Goal: Book appointment/travel/reservation

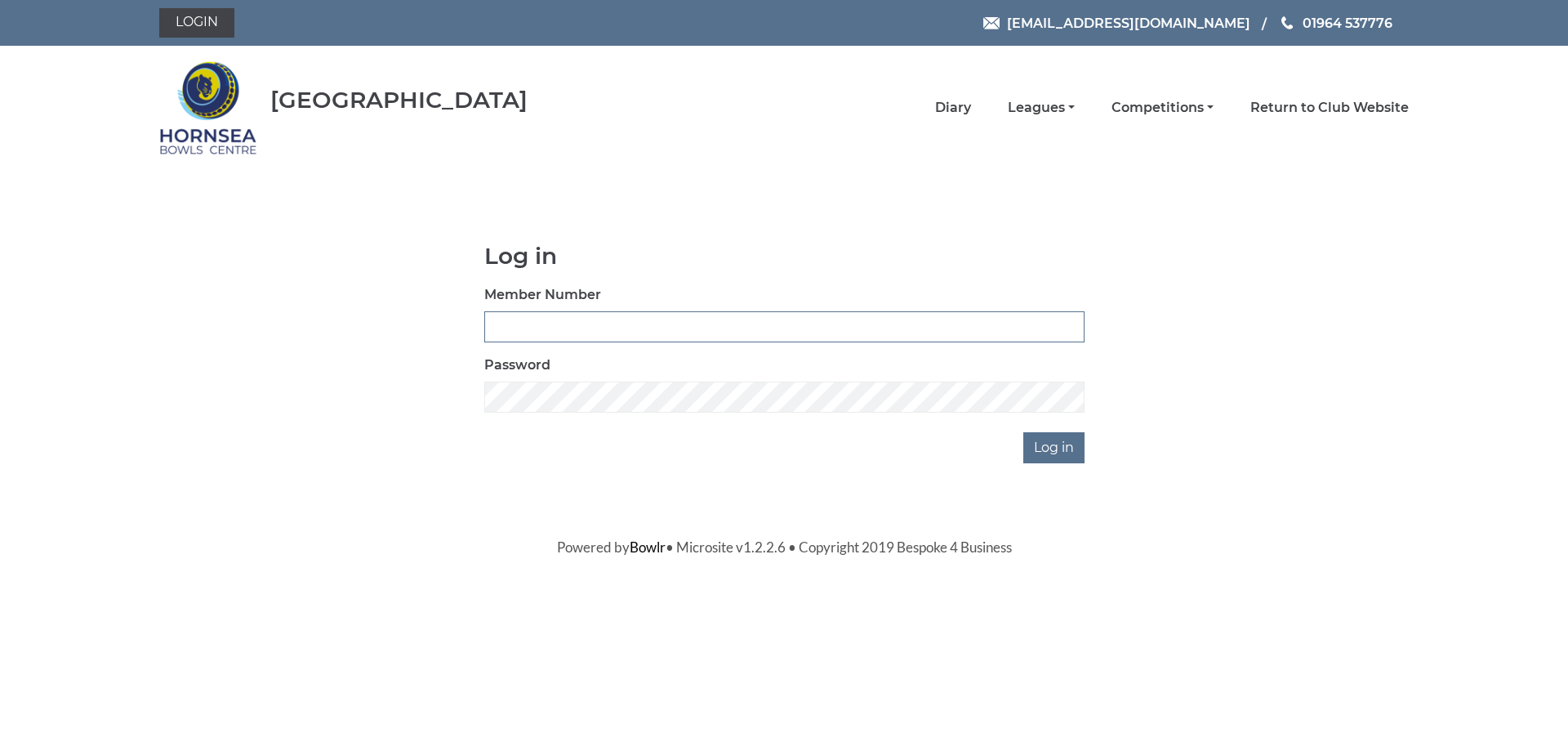
type input "0887"
click at [1050, 452] on input "Log in" at bounding box center [1054, 447] width 61 height 31
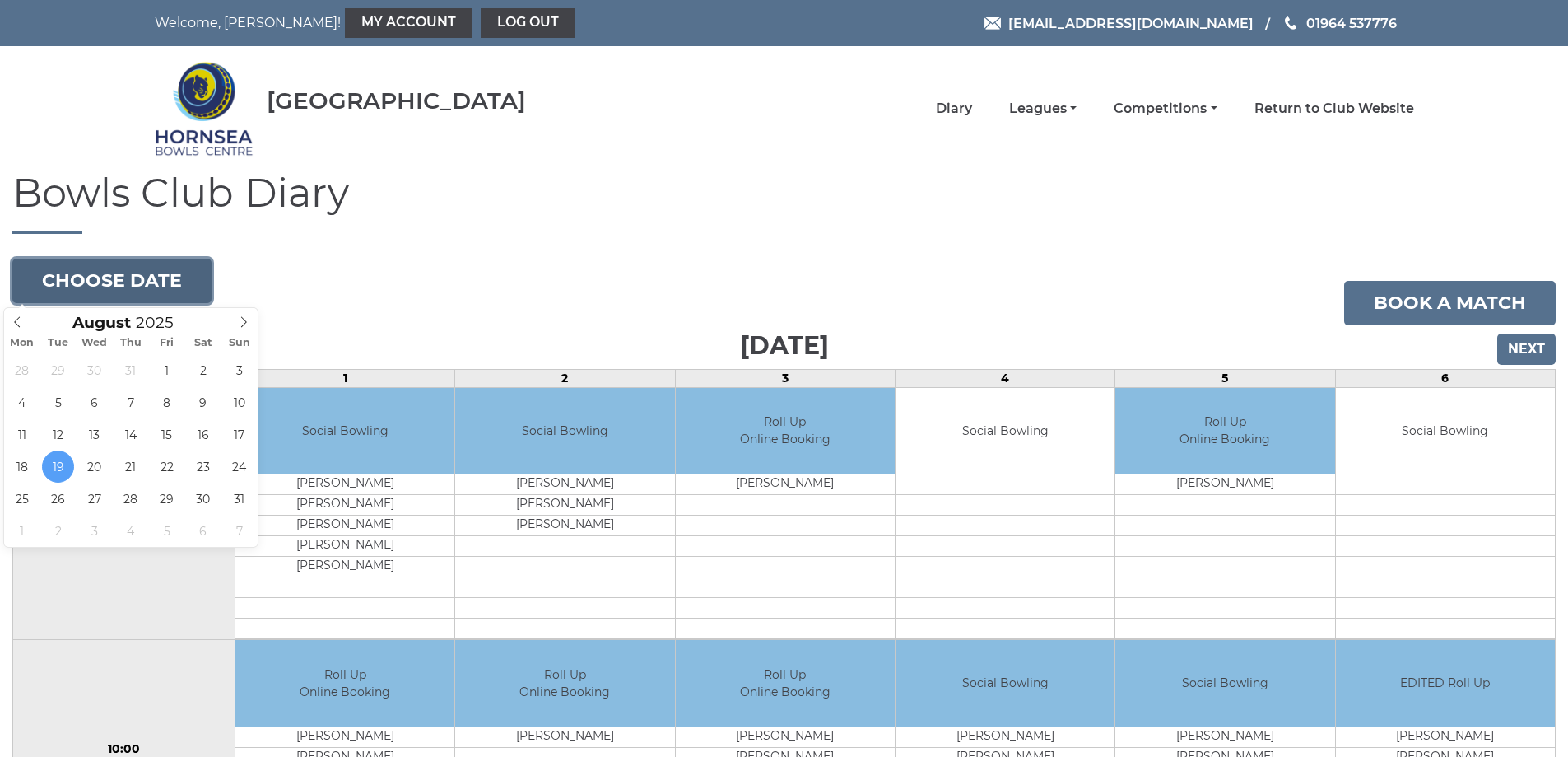
click at [154, 281] on button "Choose date" at bounding box center [112, 281] width 199 height 45
type input "[DATE]"
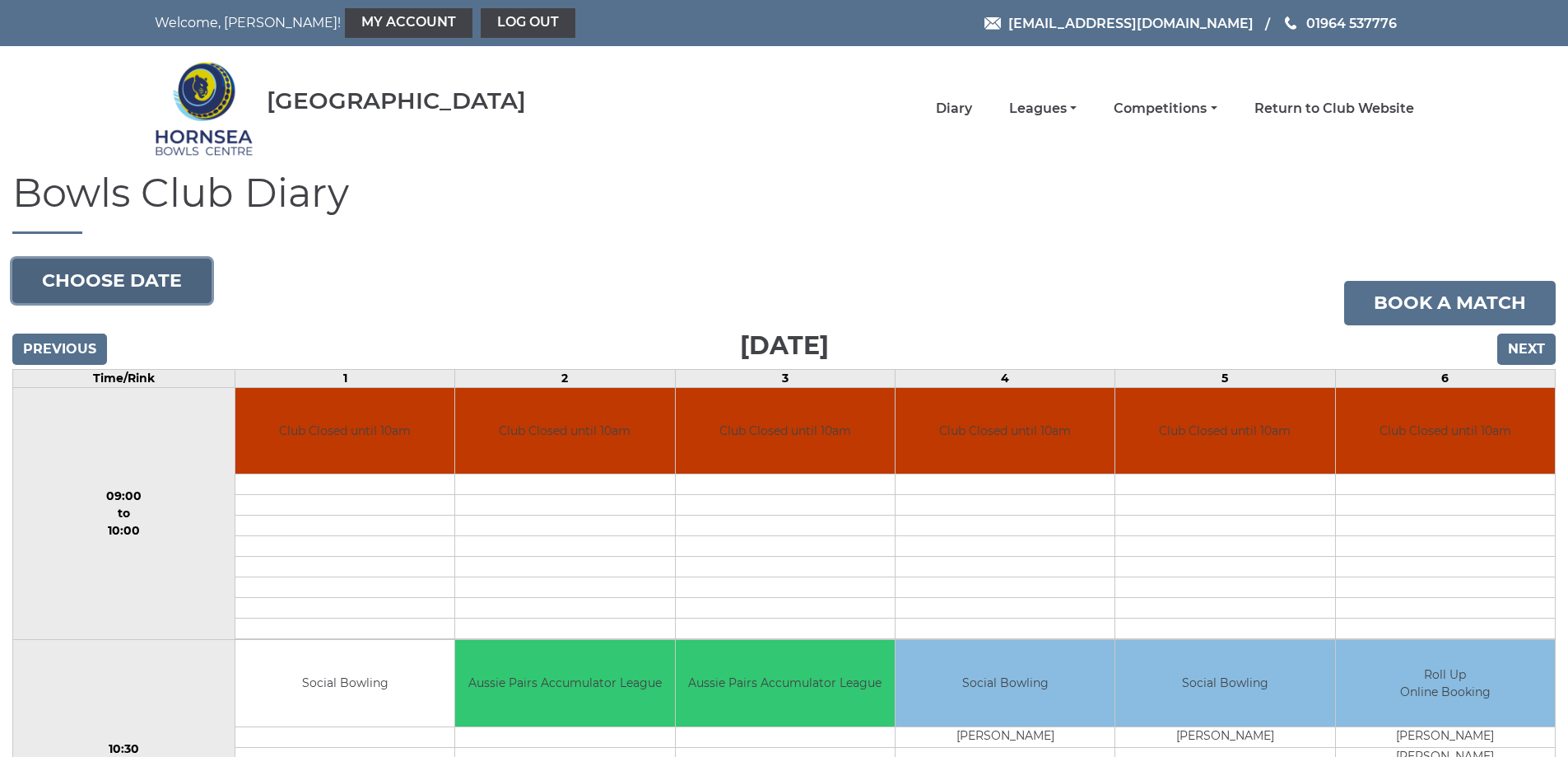
click at [119, 283] on button "Choose date" at bounding box center [112, 281] width 199 height 45
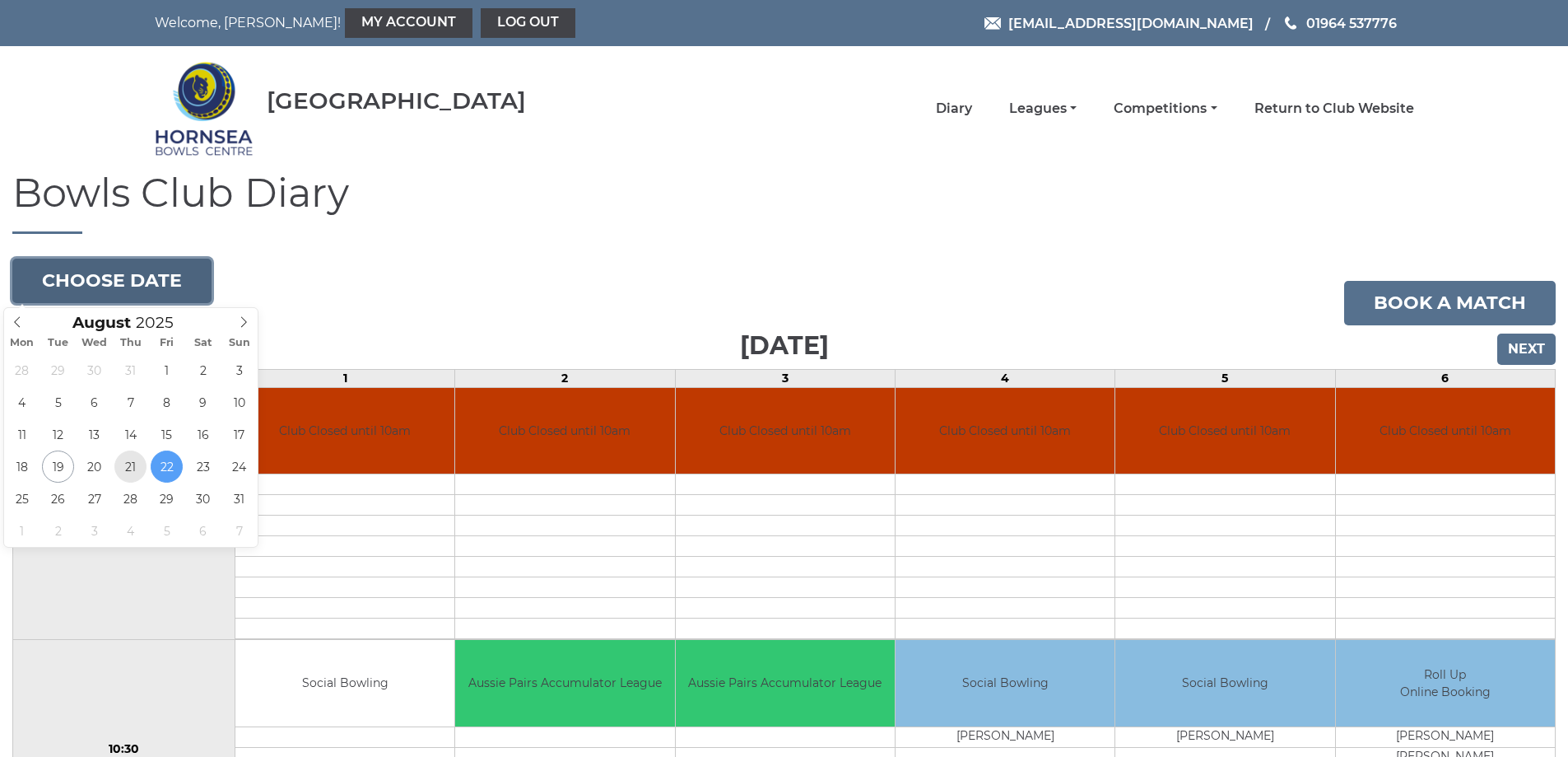
type input "2025-08-21"
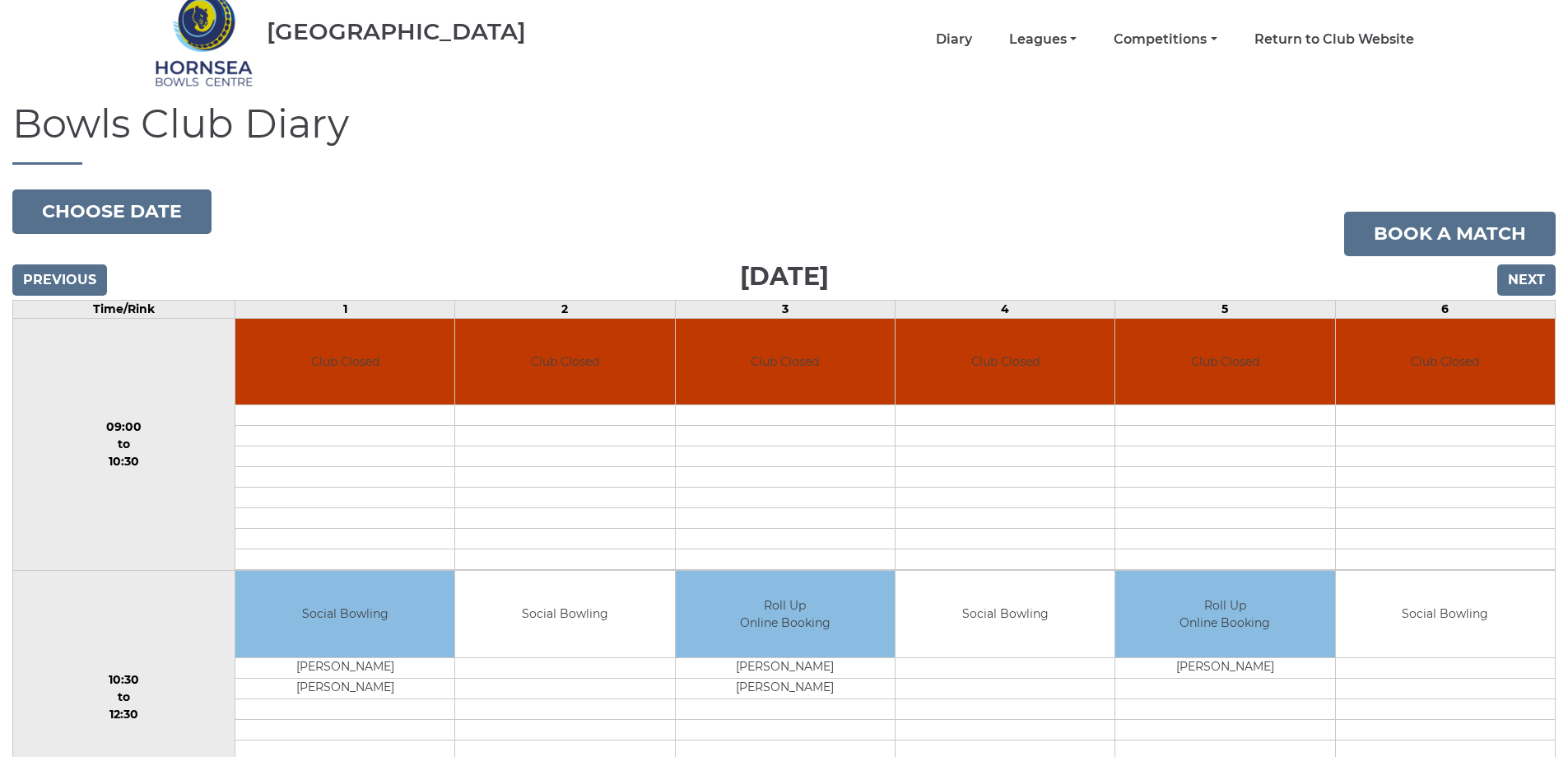
scroll to position [38, 0]
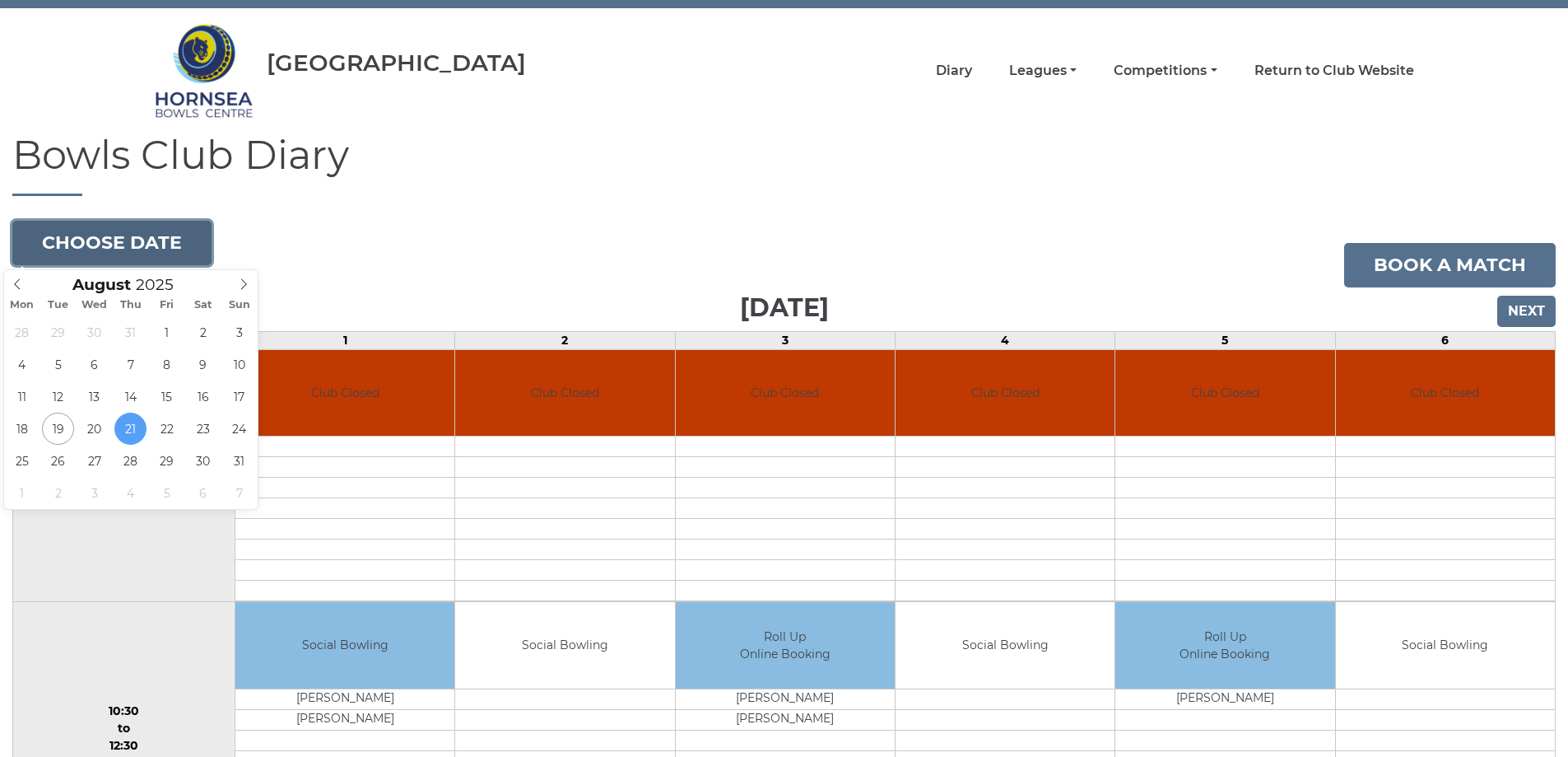
click at [123, 240] on button "Choose date" at bounding box center [112, 243] width 199 height 45
type input "[DATE]"
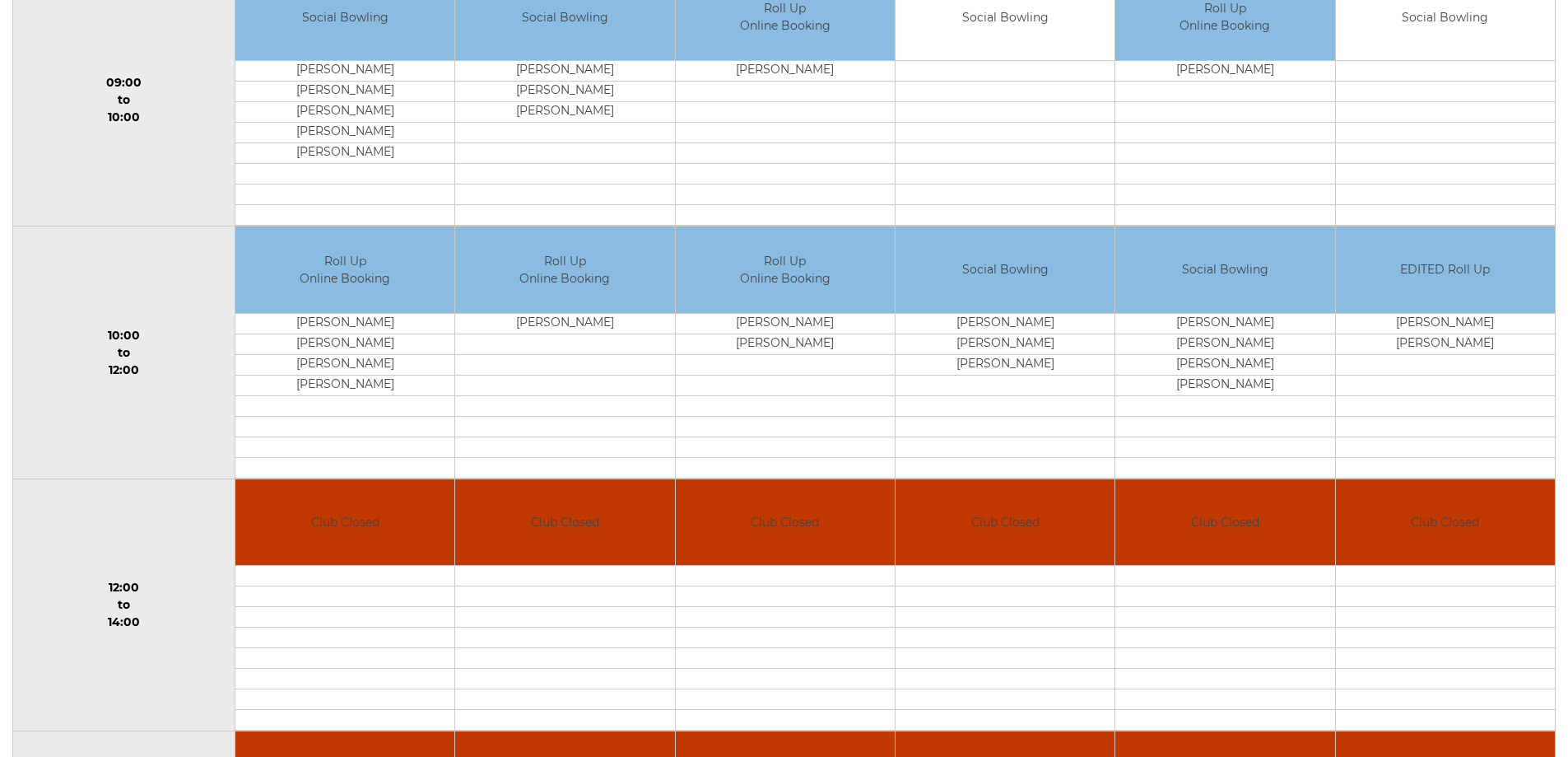
scroll to position [247, 0]
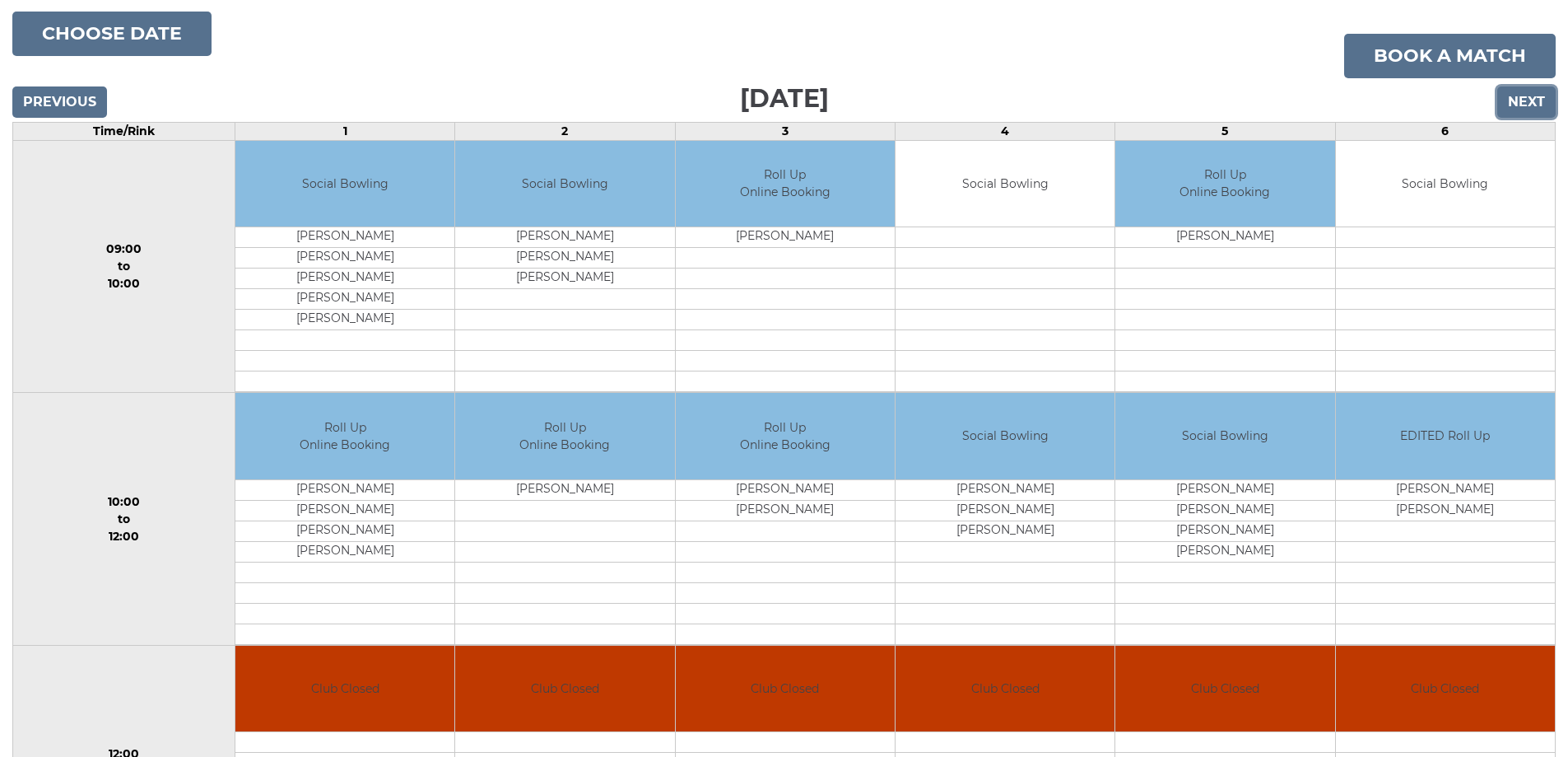
click at [1516, 100] on input "Next" at bounding box center [1526, 102] width 59 height 32
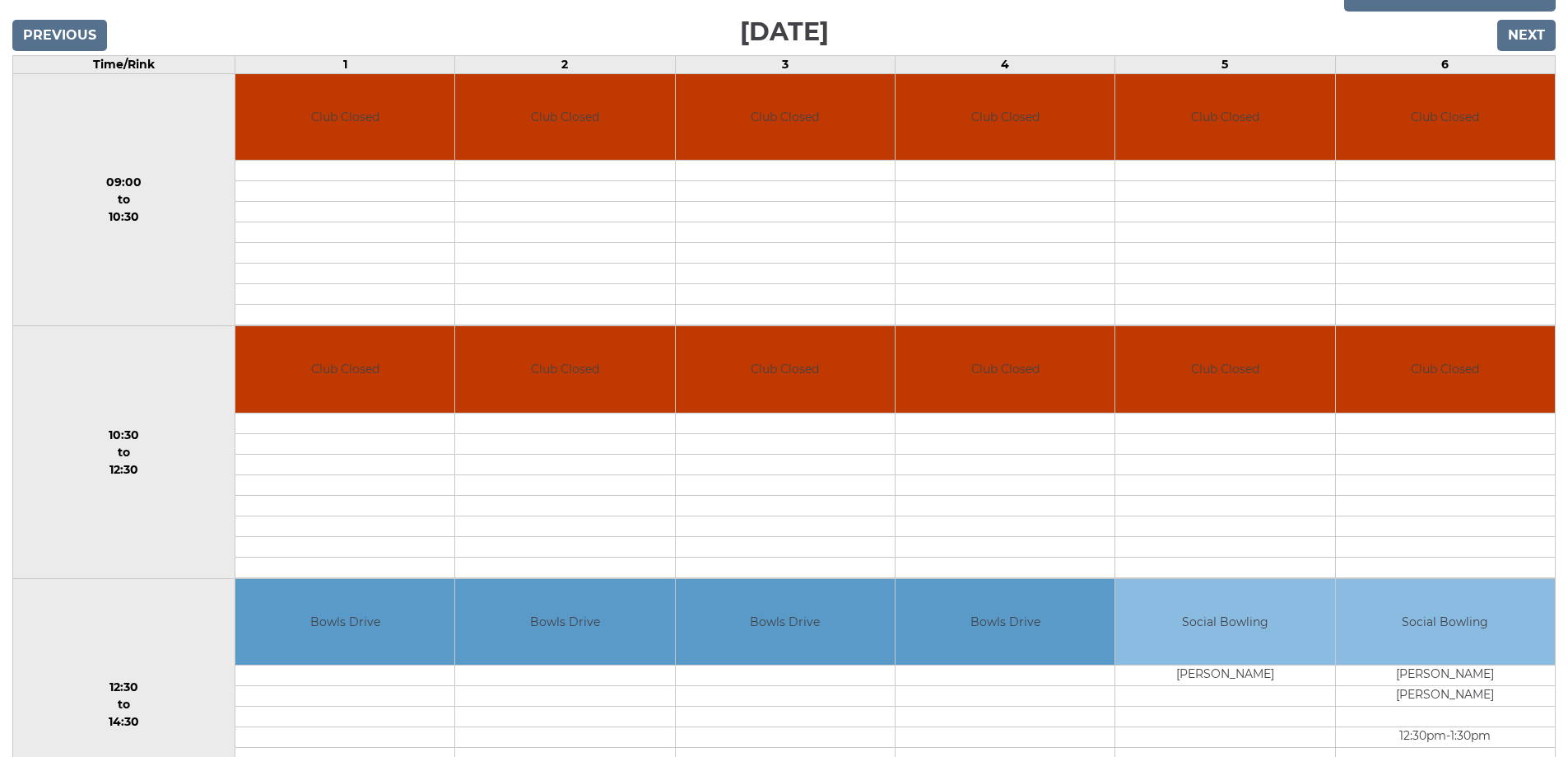
scroll to position [38, 0]
